Goal: Communication & Community: Answer question/provide support

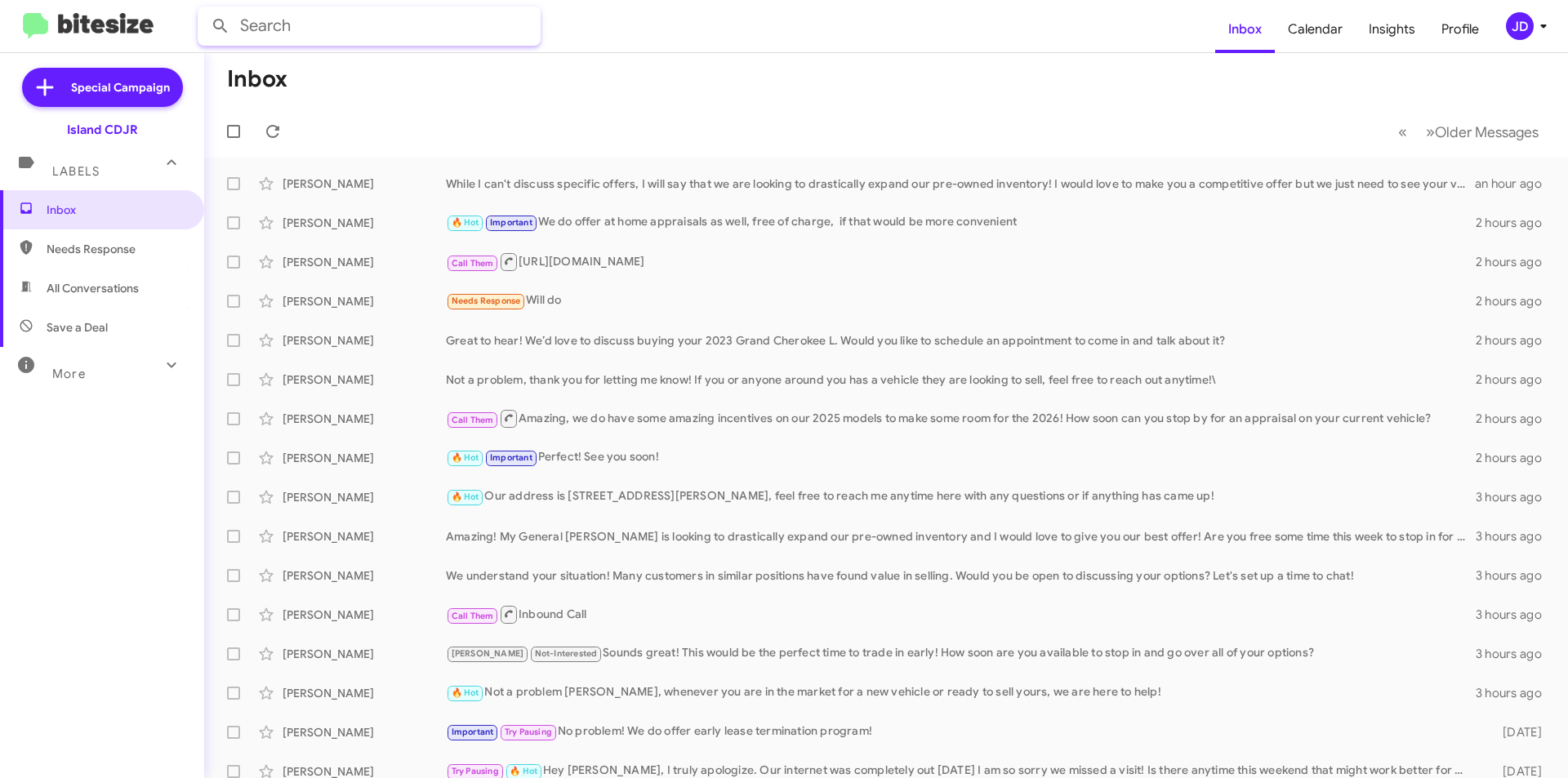
click at [358, 27] on input "text" at bounding box center [369, 25] width 343 height 39
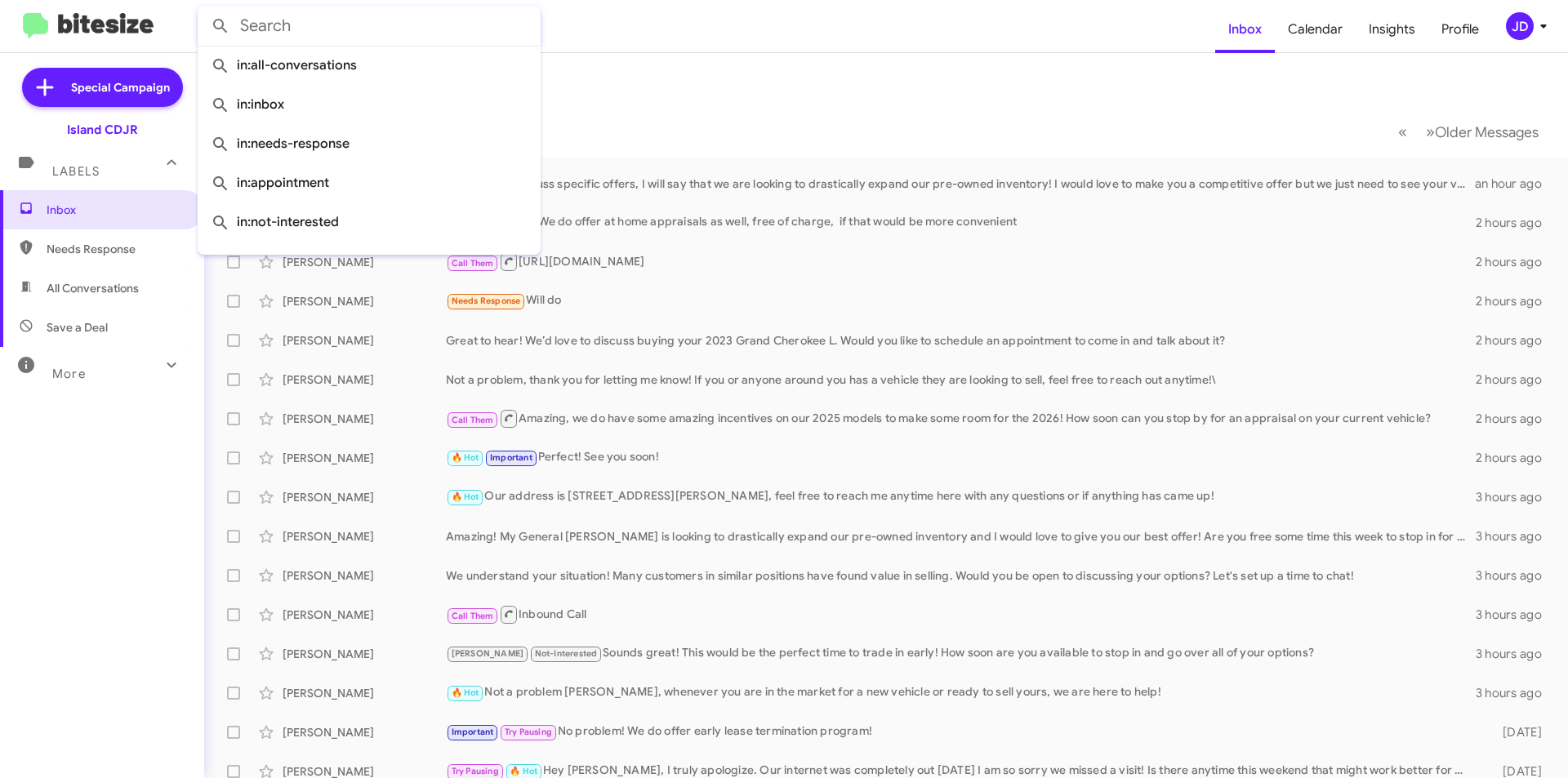
paste input "[PHONE_NUMBER]"
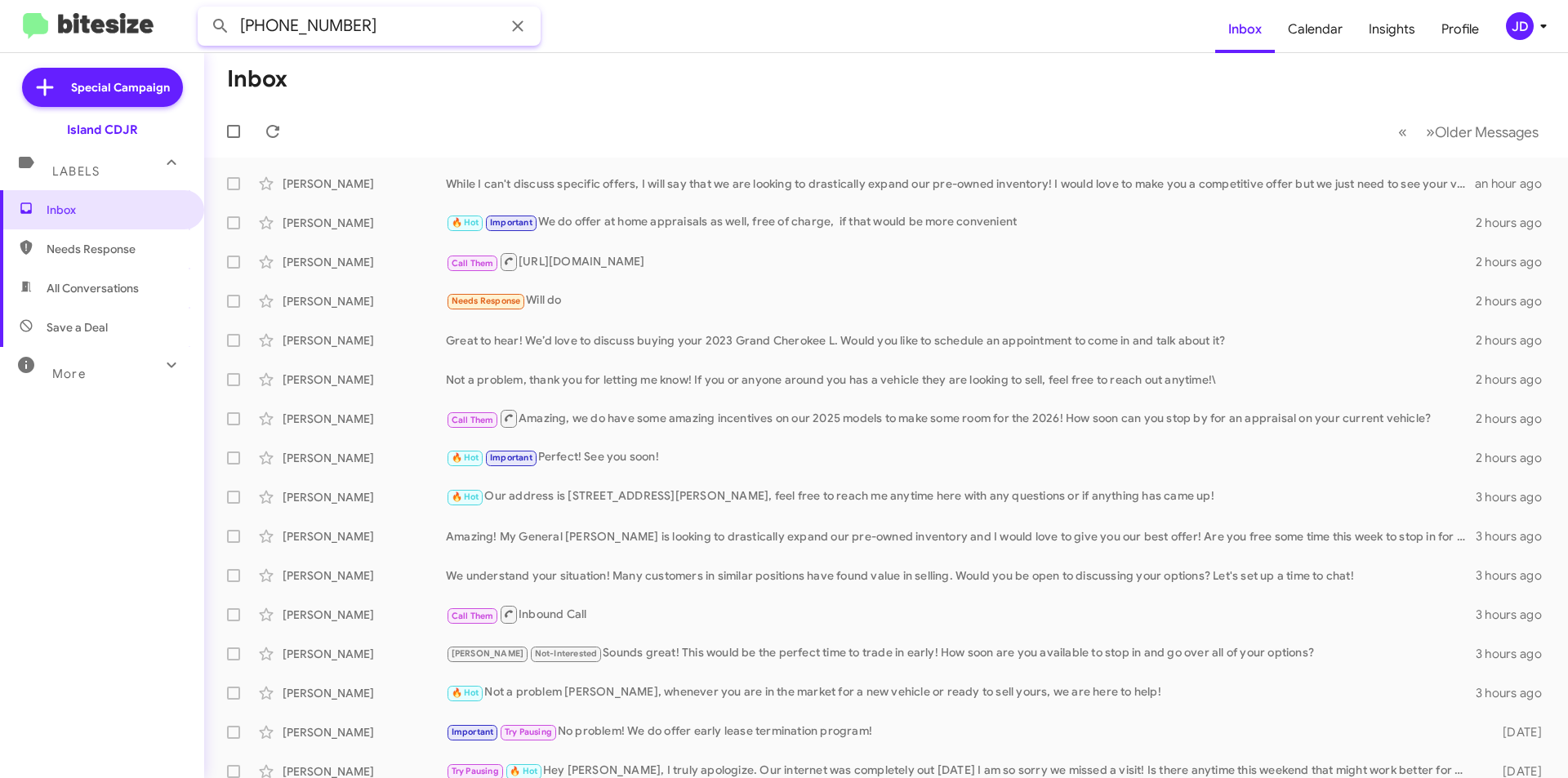
click at [308, 27] on input "[PHONE_NUMBER]" at bounding box center [369, 25] width 343 height 39
click at [275, 30] on input "347-9387066" at bounding box center [369, 25] width 343 height 39
type input "3479387066"
click at [204, 10] on button at bounding box center [220, 26] width 33 height 33
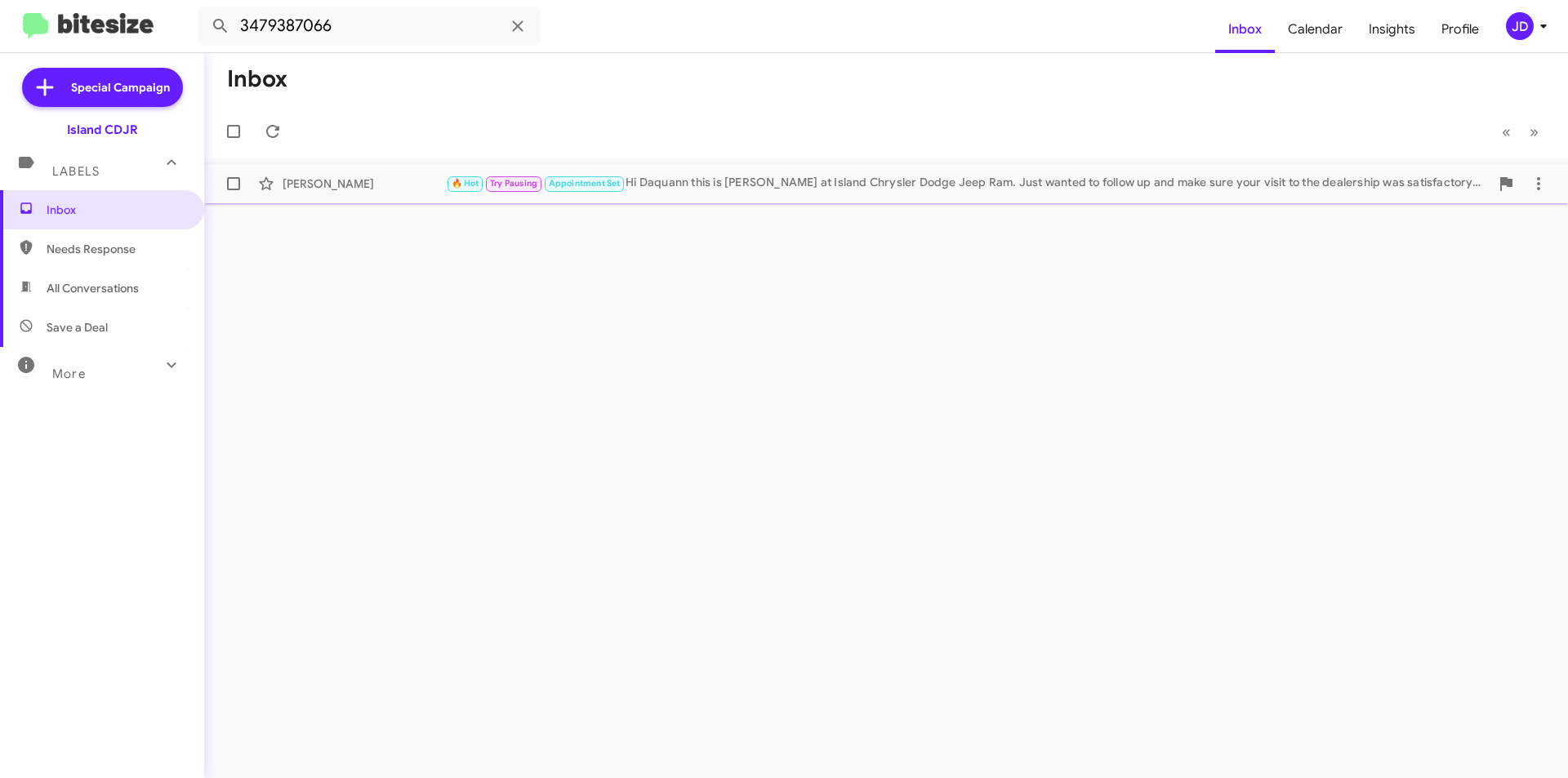
click at [485, 165] on span "[PERSON_NAME] 🔥 Hot Try Pausing Appointment Set Hi Daquann this is [PERSON_NAME…" at bounding box center [886, 183] width 1364 height 39
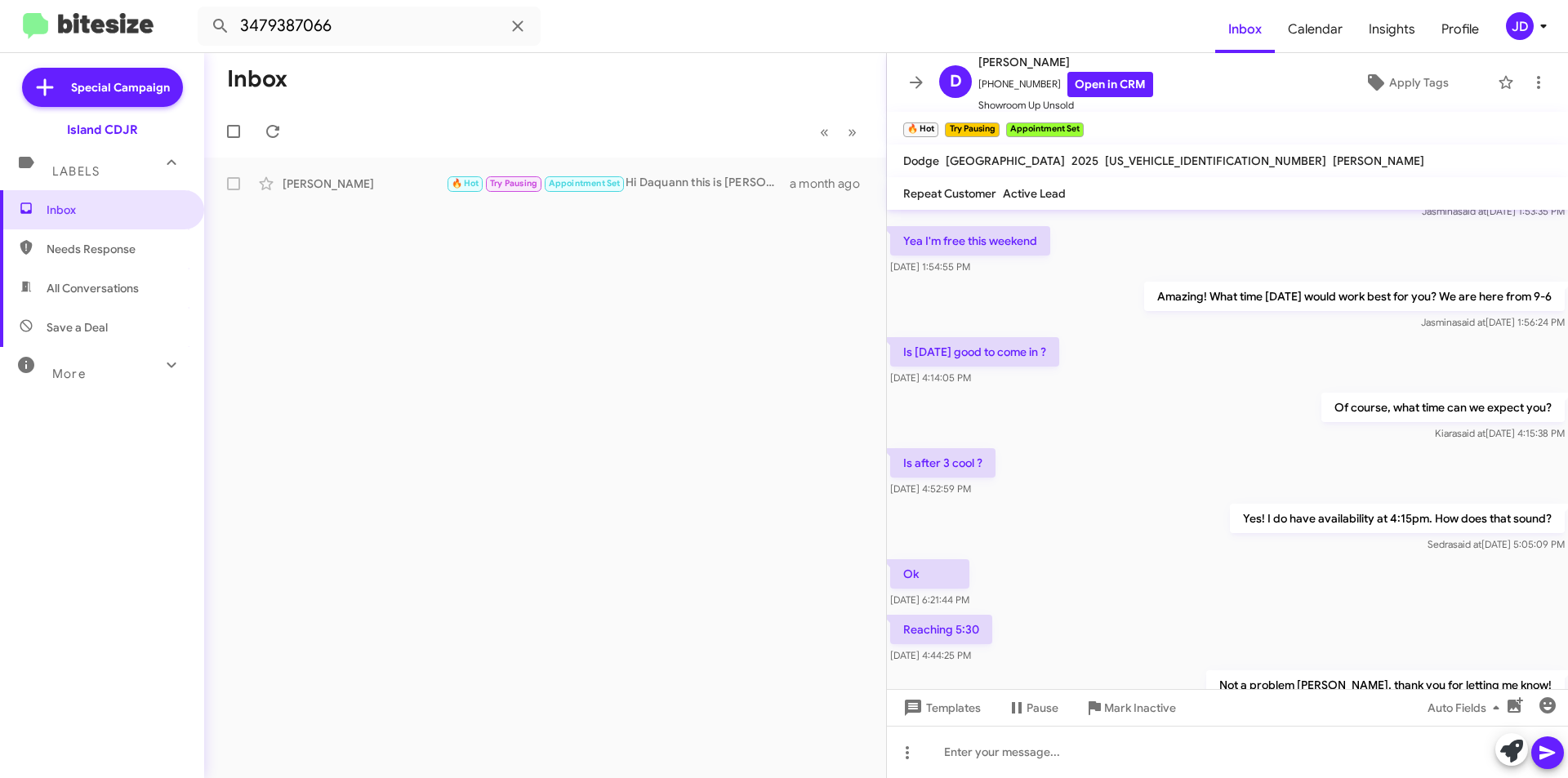
scroll to position [1960, 0]
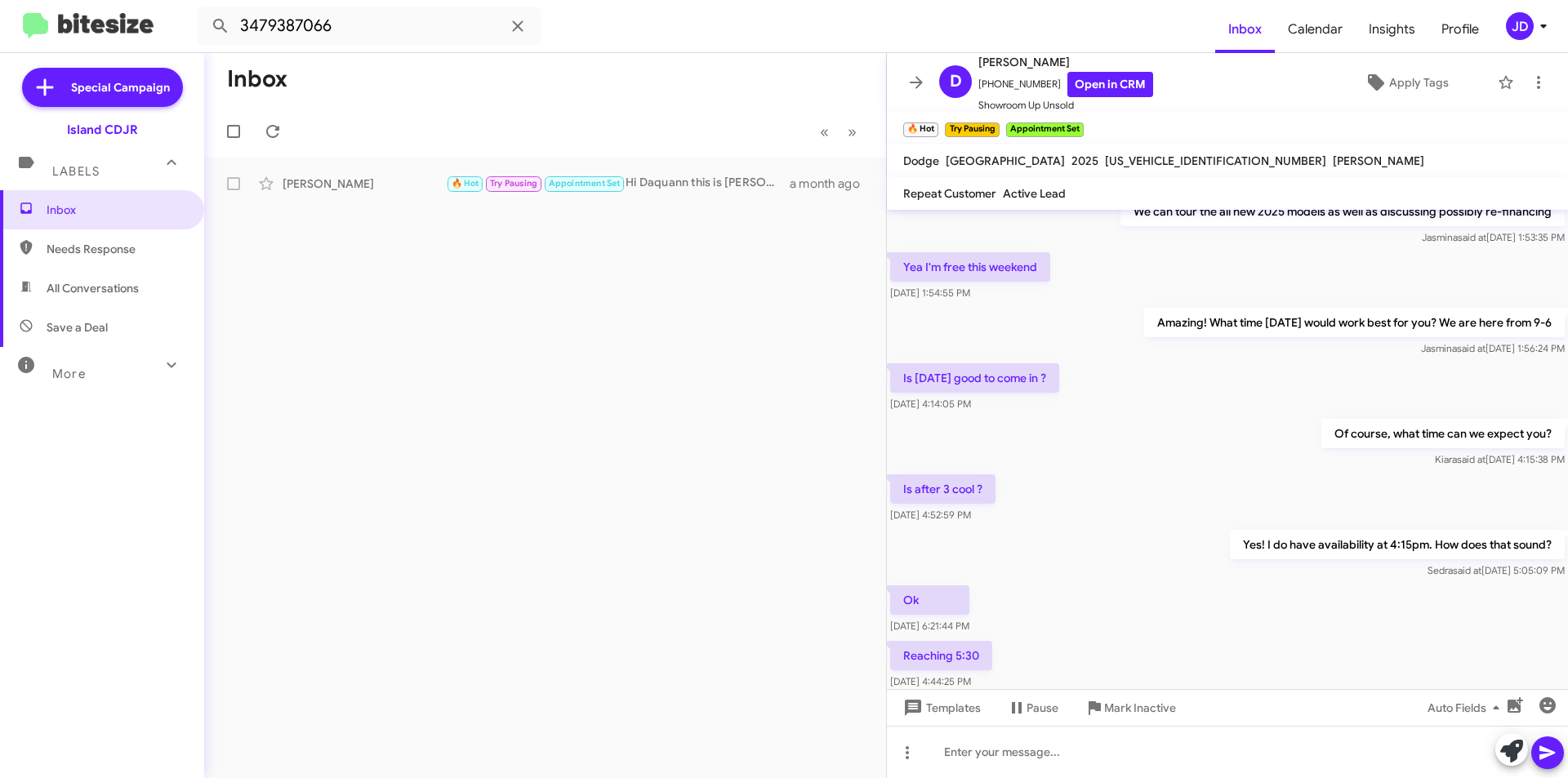
click at [989, 384] on p "Is [DATE] good to come in ?" at bounding box center [975, 378] width 169 height 29
drag, startPoint x: 912, startPoint y: 379, endPoint x: 1076, endPoint y: 375, distance: 164.0
click at [1059, 375] on p "Is [DATE] good to come in ?" at bounding box center [975, 378] width 169 height 29
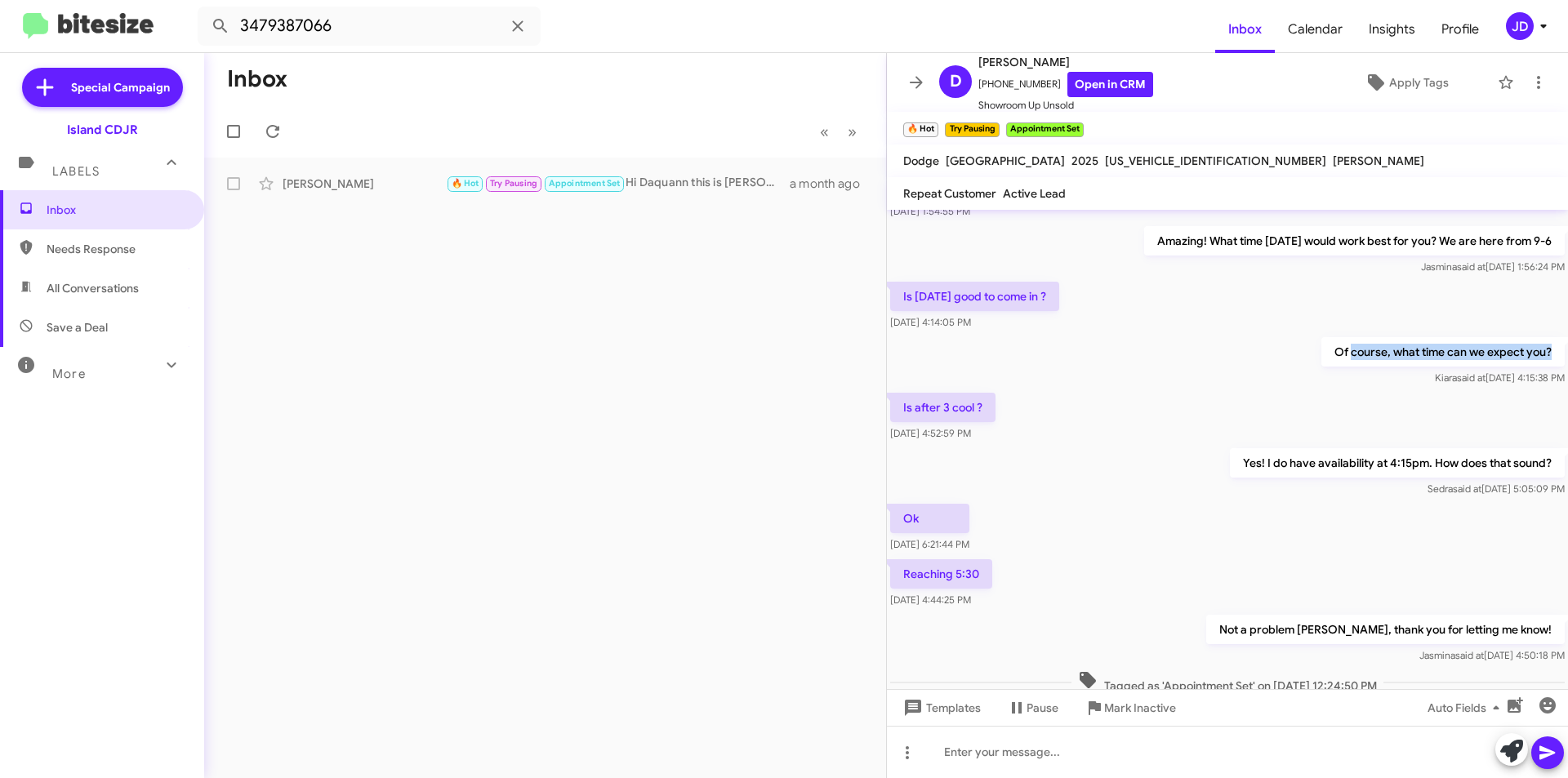
drag, startPoint x: 1341, startPoint y: 357, endPoint x: 1568, endPoint y: 358, distance: 227.0
click at [1568, 358] on cdk-virtual-scroll-viewport "Hi Daquann this is [PERSON_NAME], Manager at Island Chrysler Dodge Jeep Ram. Th…" at bounding box center [1227, 449] width 681 height 480
click at [1522, 345] on p "Of course, what time can we expect you?" at bounding box center [1443, 352] width 243 height 29
drag, startPoint x: 901, startPoint y: 401, endPoint x: 979, endPoint y: 408, distance: 78.3
click at [979, 408] on p "Is after 3 cool ?" at bounding box center [943, 407] width 105 height 29
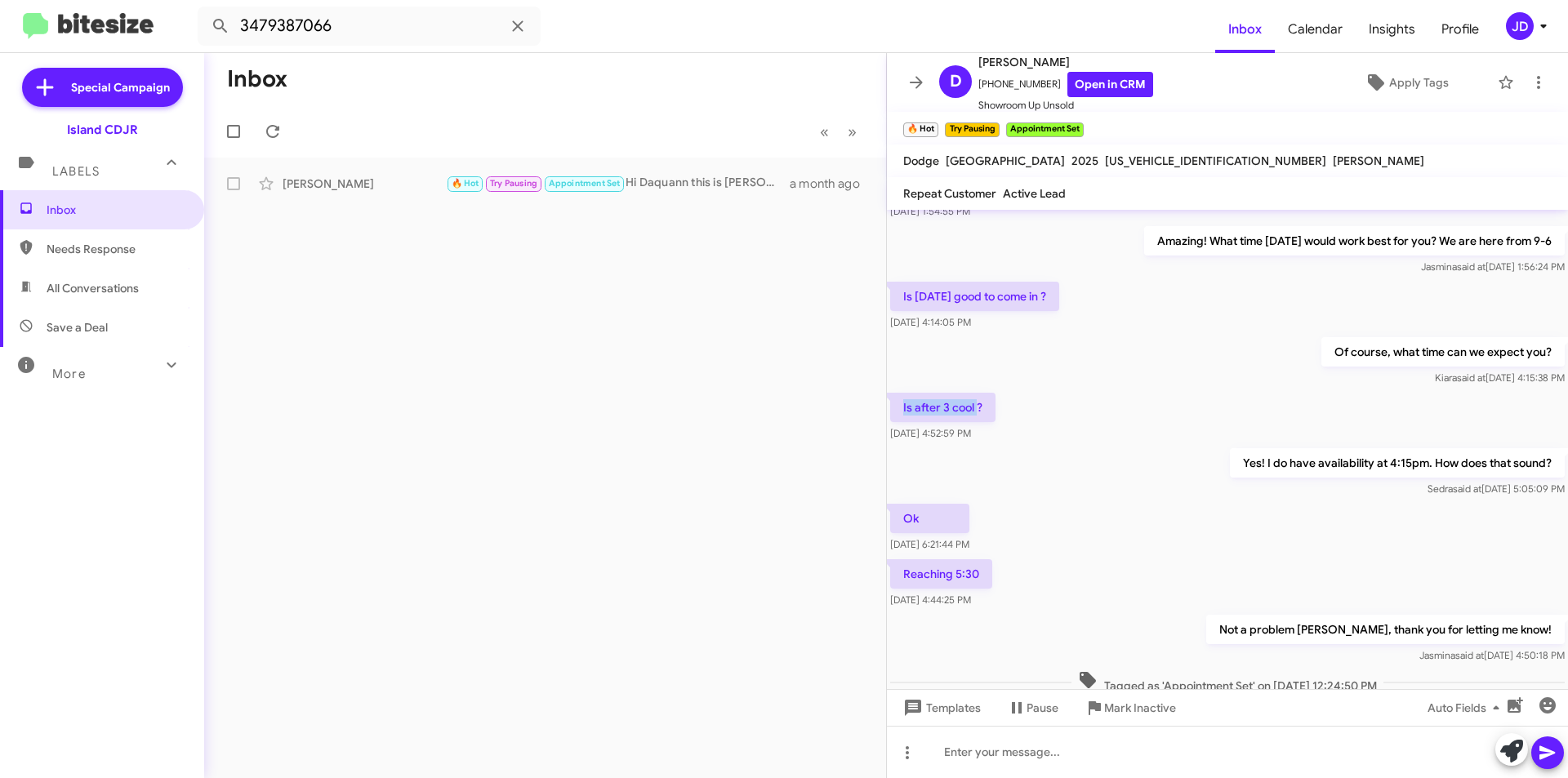
click at [979, 408] on p "Is after 3 cool ?" at bounding box center [943, 407] width 105 height 29
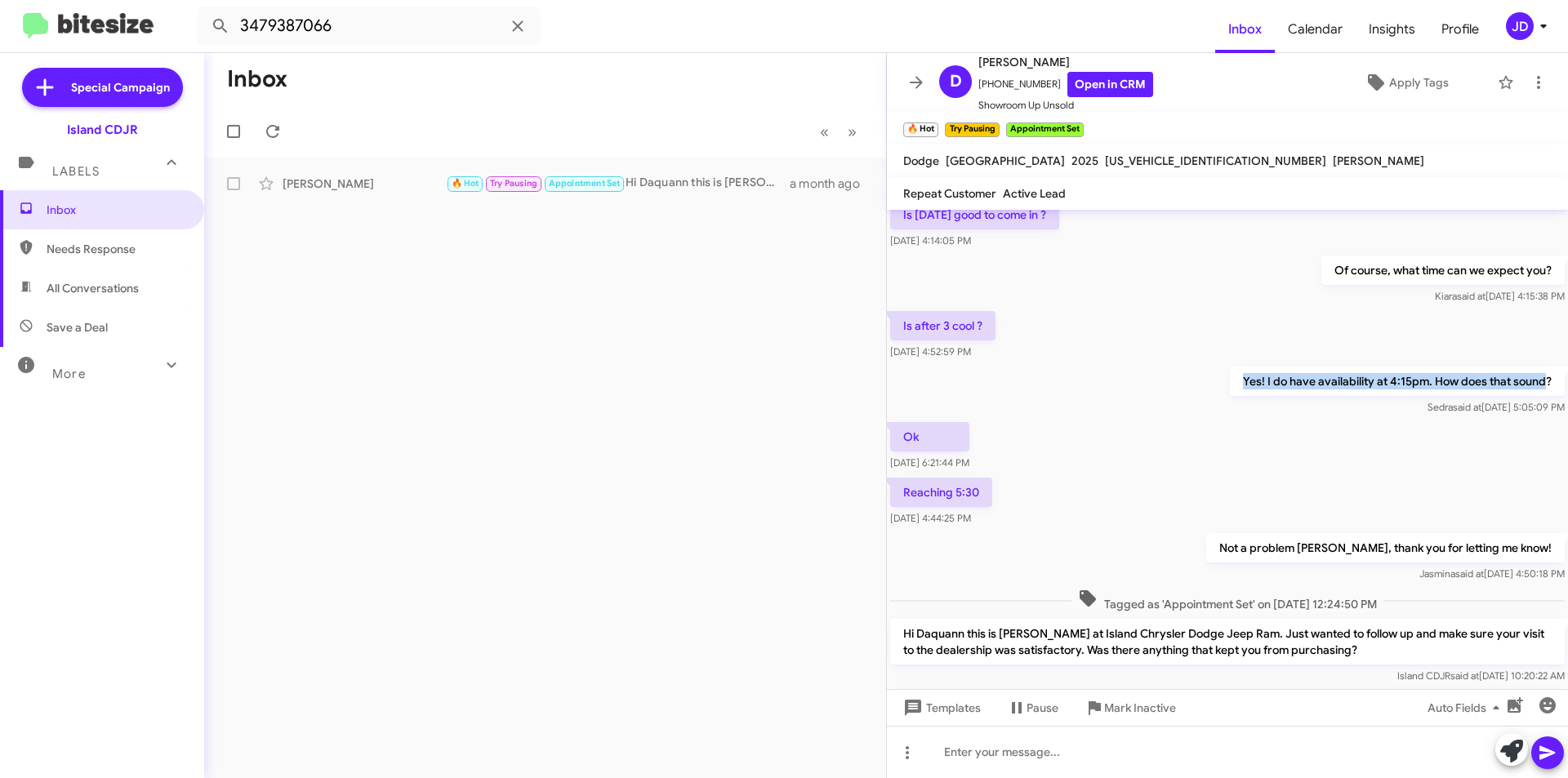
drag, startPoint x: 1230, startPoint y: 384, endPoint x: 1535, endPoint y: 386, distance: 305.0
click at [1535, 386] on p "Yes! I do have availability at 4:15pm. How does that sound?" at bounding box center [1398, 381] width 335 height 29
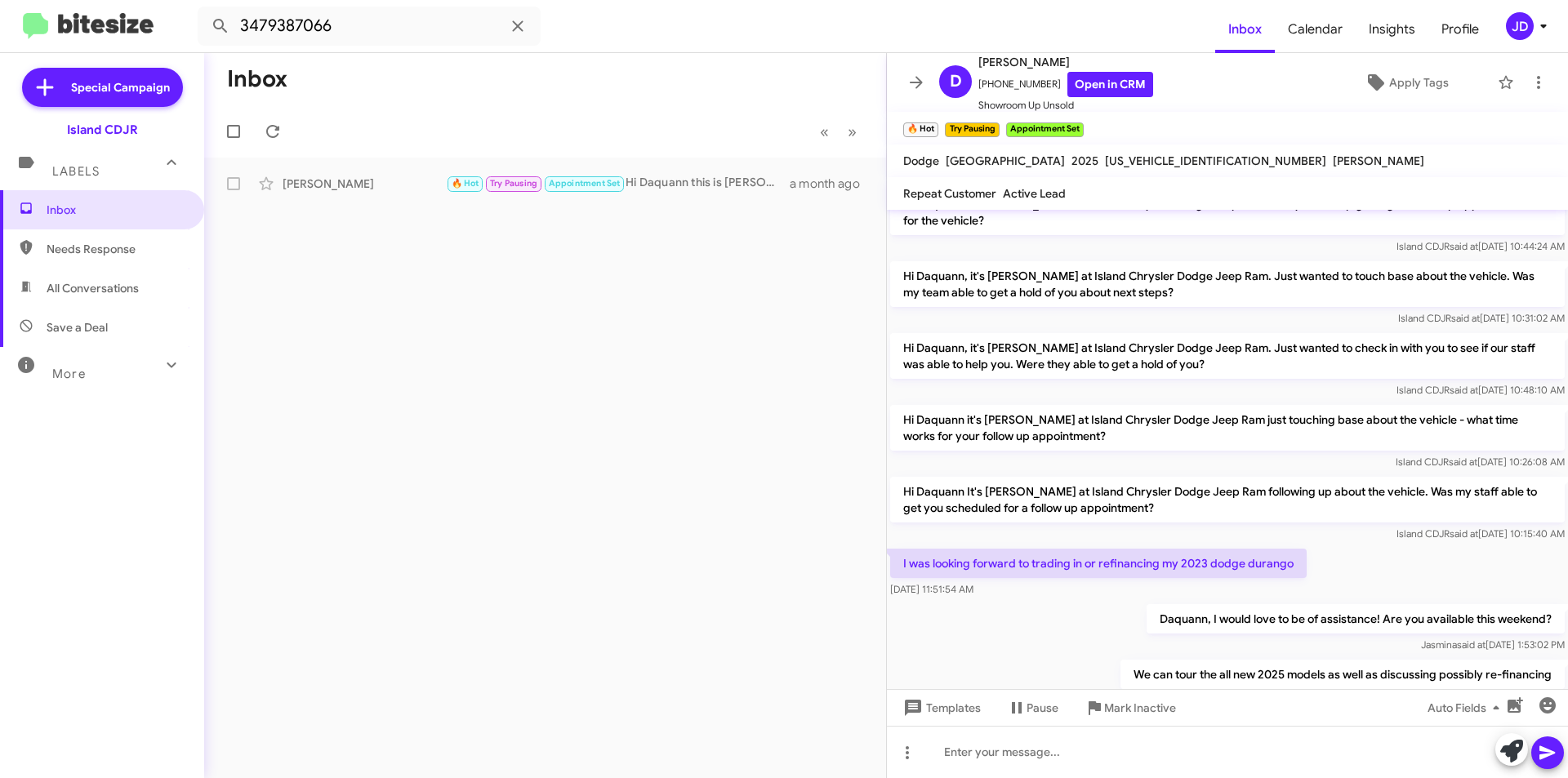
scroll to position [1471, 0]
